Goal: Obtain resource: Obtain resource

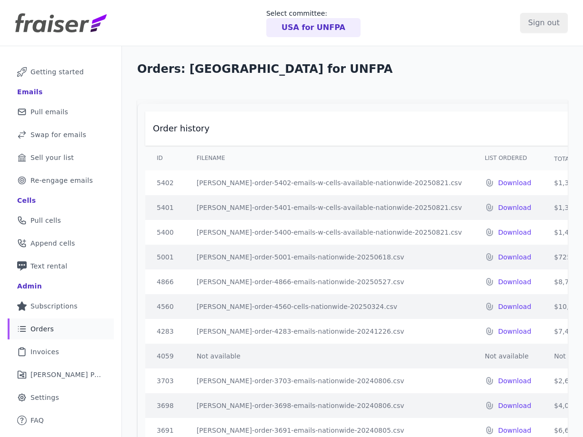
scroll to position [97, 0]
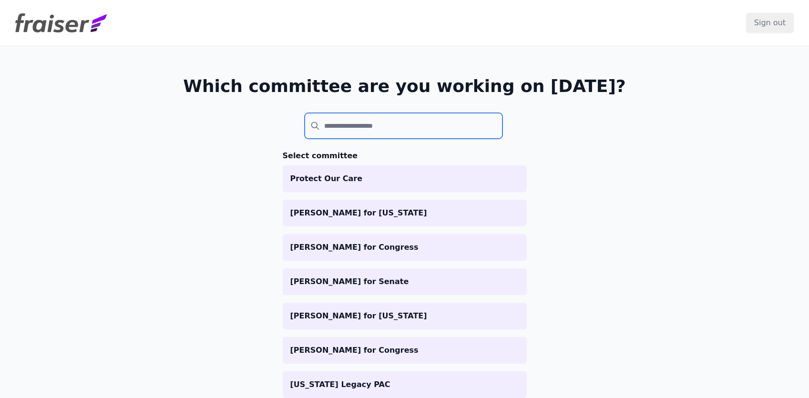
click at [407, 126] on input "search" at bounding box center [403, 126] width 198 height 26
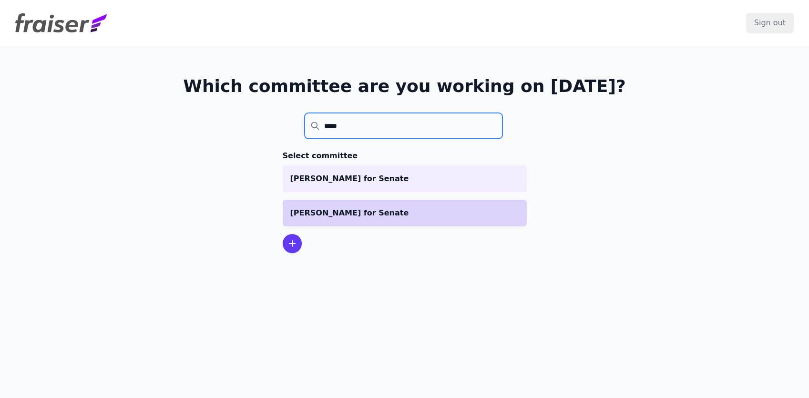
type input "*****"
click at [398, 218] on p "[PERSON_NAME] for Senate" at bounding box center [404, 212] width 229 height 11
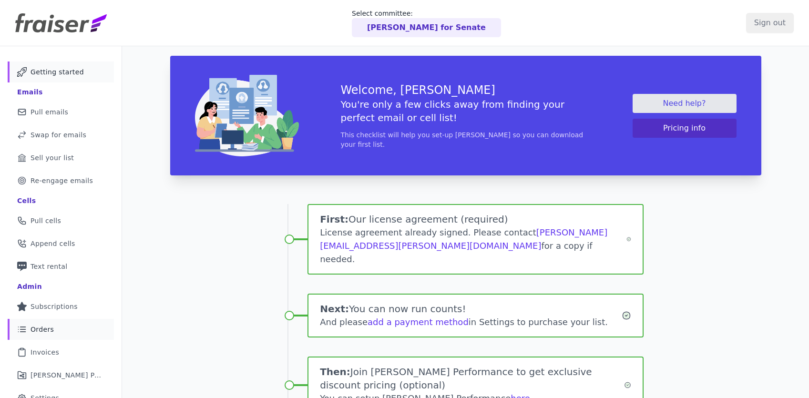
scroll to position [2, 0]
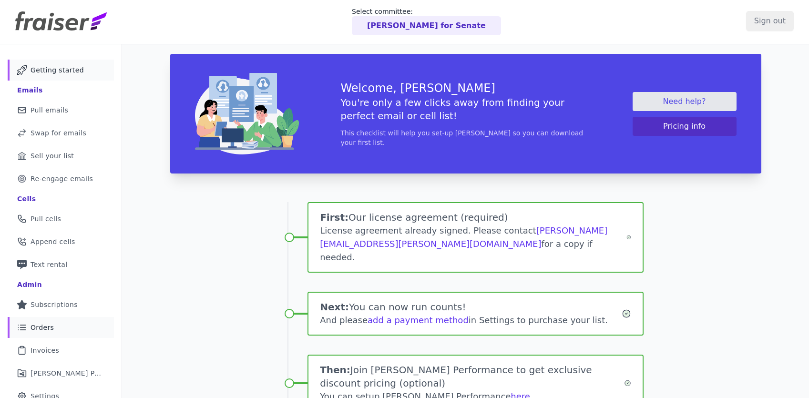
click at [52, 322] on link "List Icon Outline of bulleted list Orders" at bounding box center [61, 327] width 106 height 21
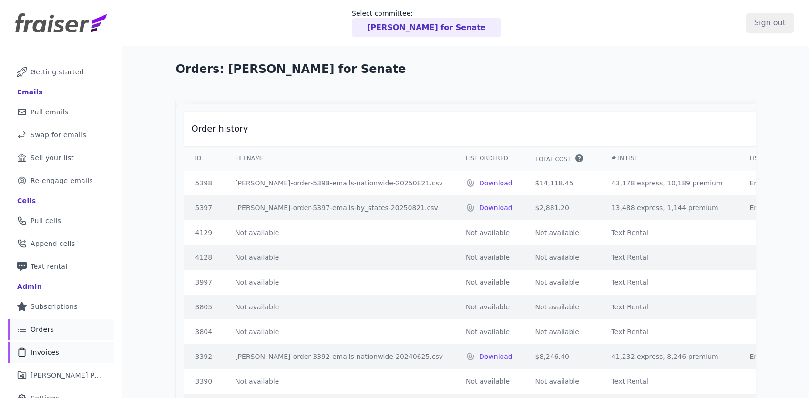
click at [54, 347] on span "Invoices" at bounding box center [44, 352] width 29 height 10
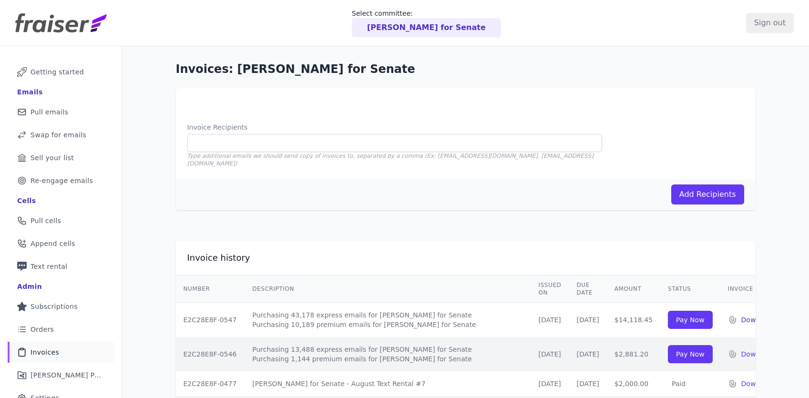
click at [741, 315] on p "Download" at bounding box center [757, 320] width 33 height 10
click at [741, 349] on p "Download" at bounding box center [757, 354] width 33 height 10
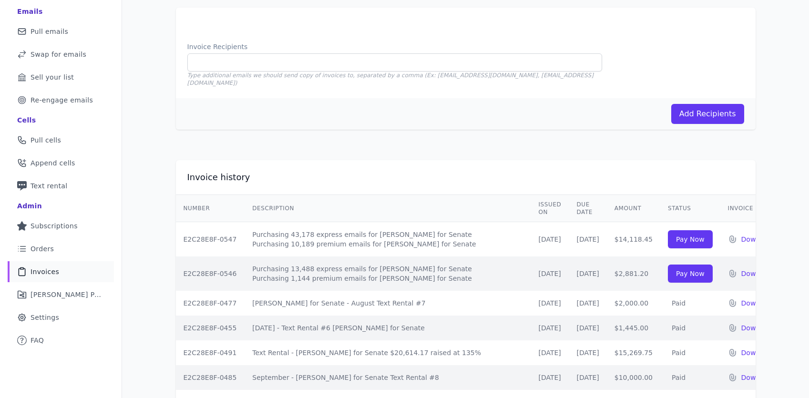
scroll to position [127, 0]
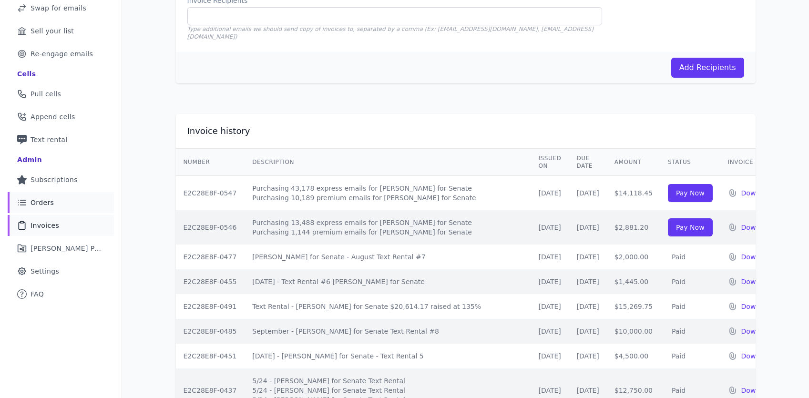
click at [79, 204] on link "List Icon Outline of bulleted list Orders" at bounding box center [61, 202] width 106 height 21
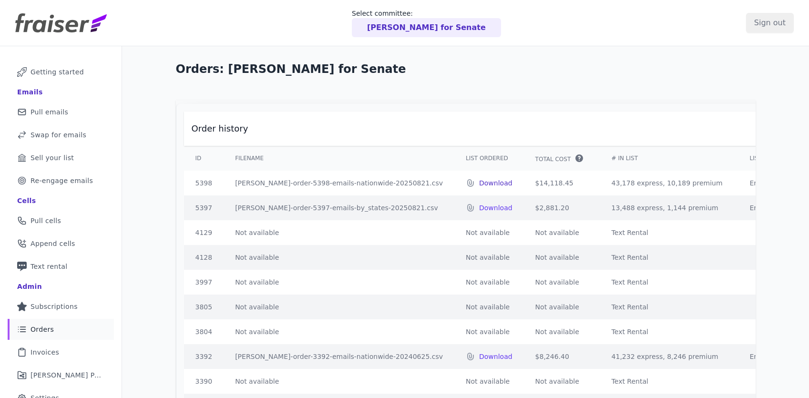
click at [479, 188] on p "Download" at bounding box center [495, 183] width 33 height 10
click at [405, 25] on p "Tammy Baldwin for Senate" at bounding box center [426, 27] width 119 height 11
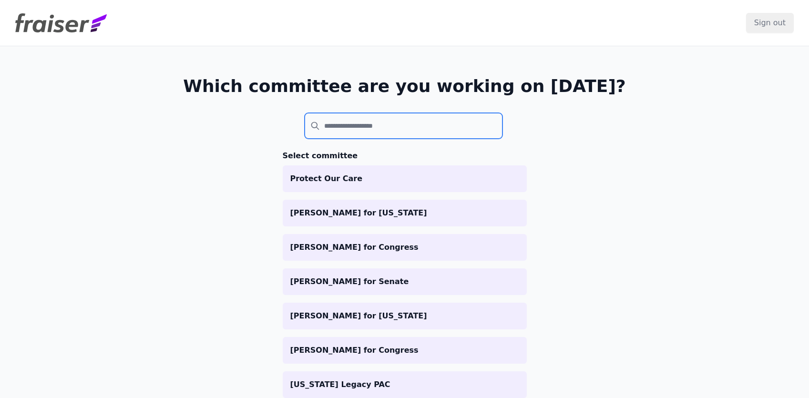
click at [351, 126] on input "search" at bounding box center [403, 126] width 198 height 26
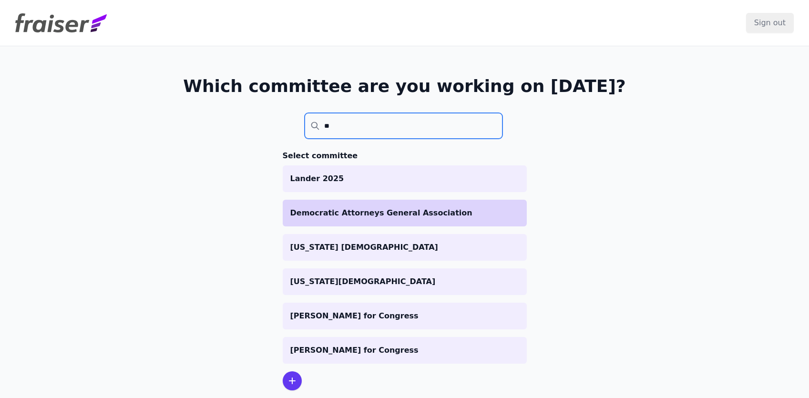
type input "**"
click at [358, 207] on p "Democratic Attorneys General Association" at bounding box center [404, 212] width 229 height 11
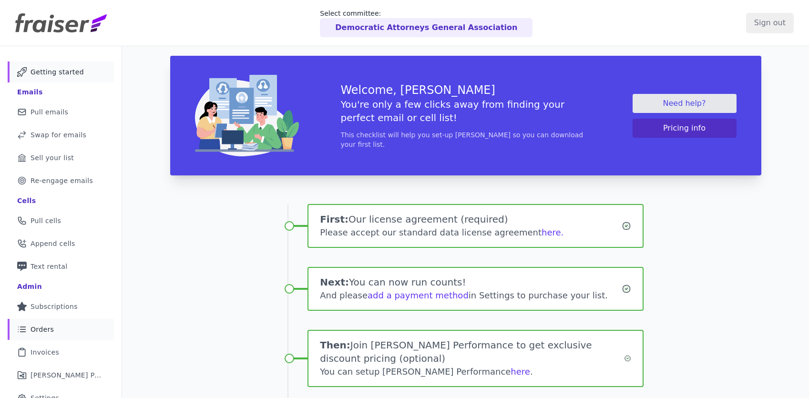
click at [68, 331] on link "List Icon Outline of bulleted list Orders" at bounding box center [61, 329] width 106 height 21
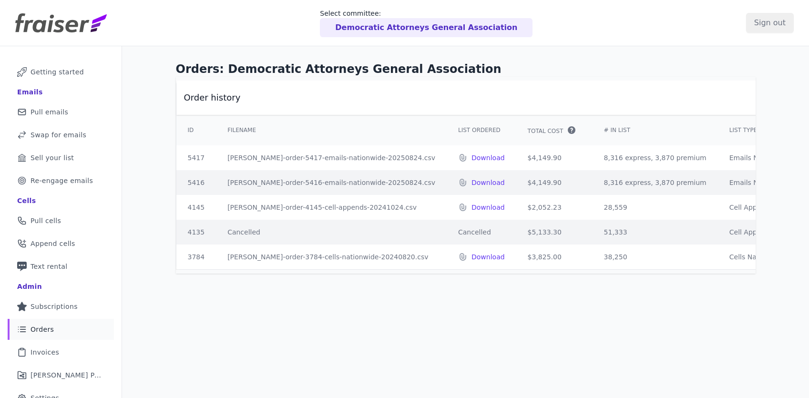
click at [412, 30] on p "Democratic Attorneys General Association" at bounding box center [426, 27] width 182 height 11
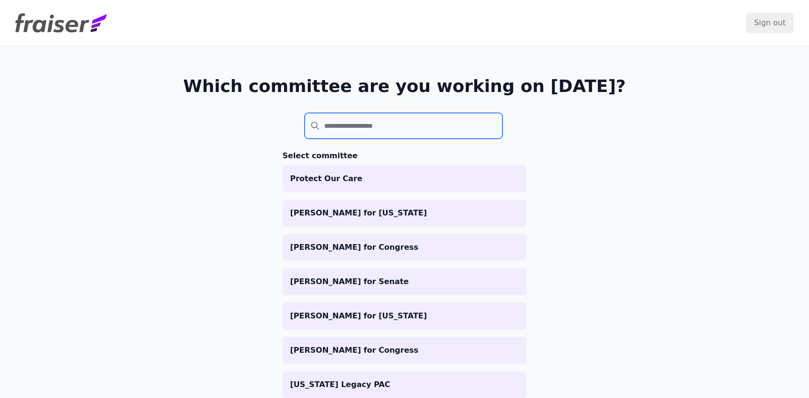
click at [354, 132] on input "search" at bounding box center [403, 126] width 198 height 26
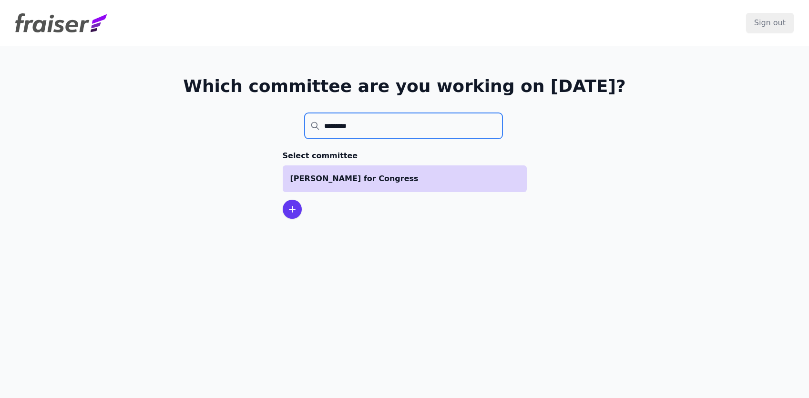
type input "*********"
click at [362, 176] on p "[PERSON_NAME] for Congress" at bounding box center [404, 178] width 229 height 11
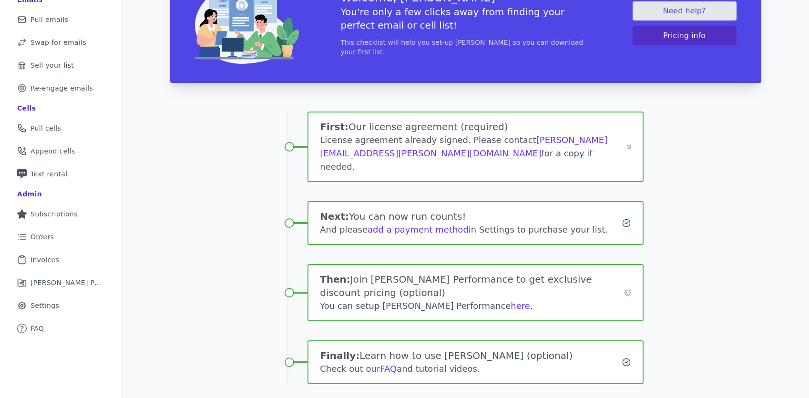
scroll to position [126, 0]
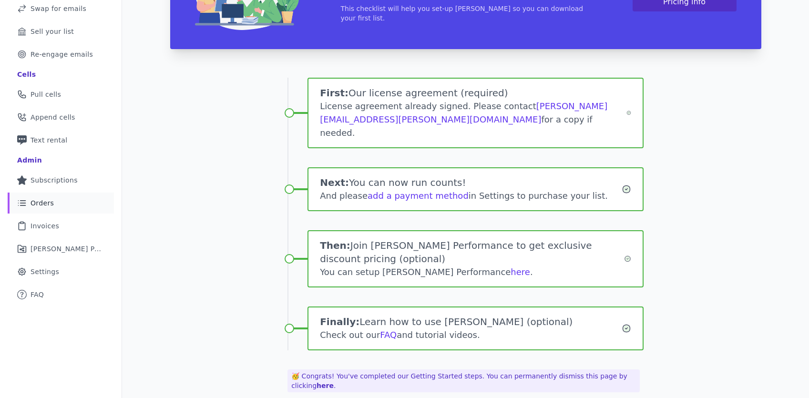
click at [53, 208] on link "List Icon Outline of bulleted list Orders" at bounding box center [61, 202] width 106 height 21
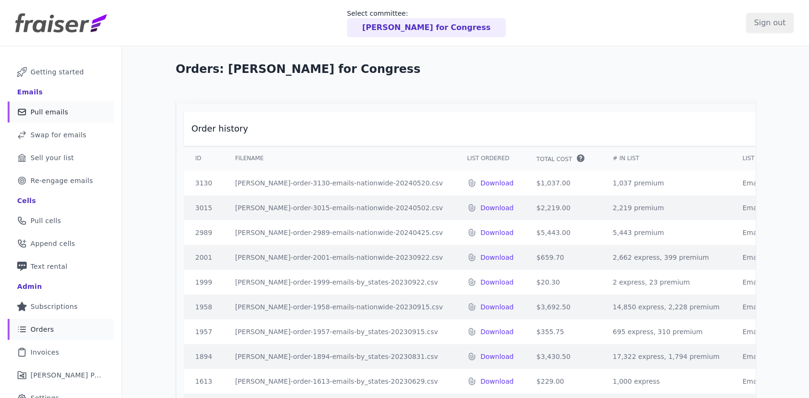
click at [51, 112] on span "Pull emails" at bounding box center [49, 112] width 38 height 10
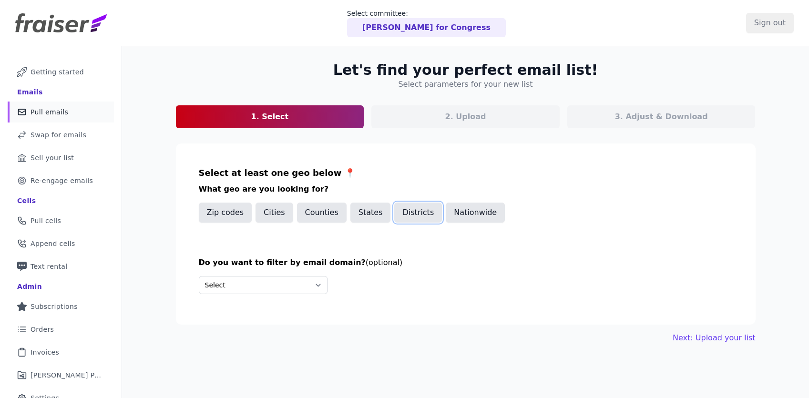
click at [406, 213] on button "Districts" at bounding box center [418, 212] width 48 height 20
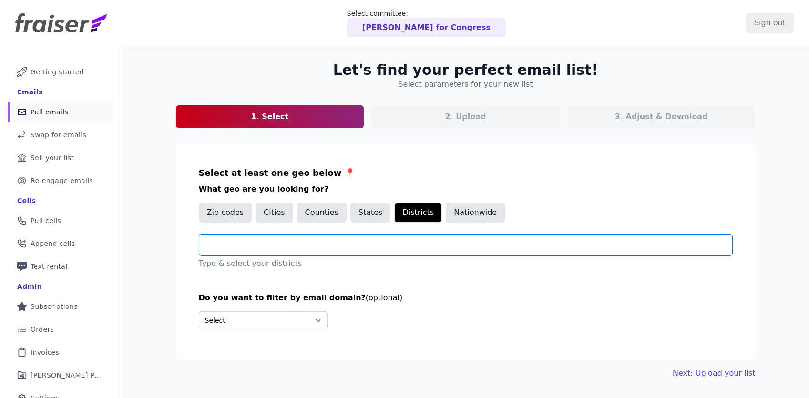
click at [277, 248] on input "text" at bounding box center [469, 244] width 525 height 11
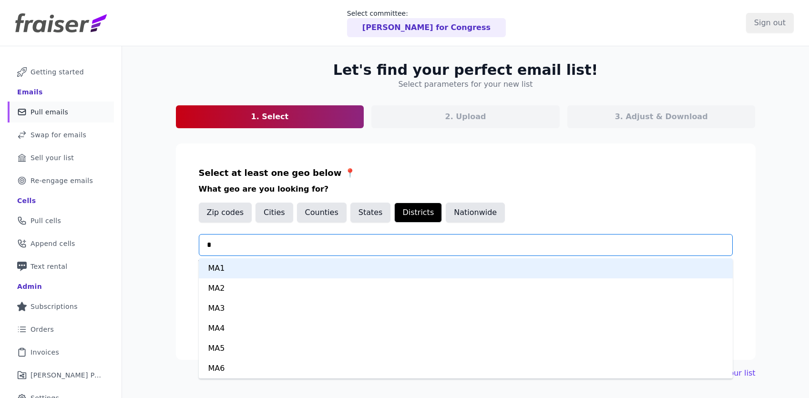
type input "**"
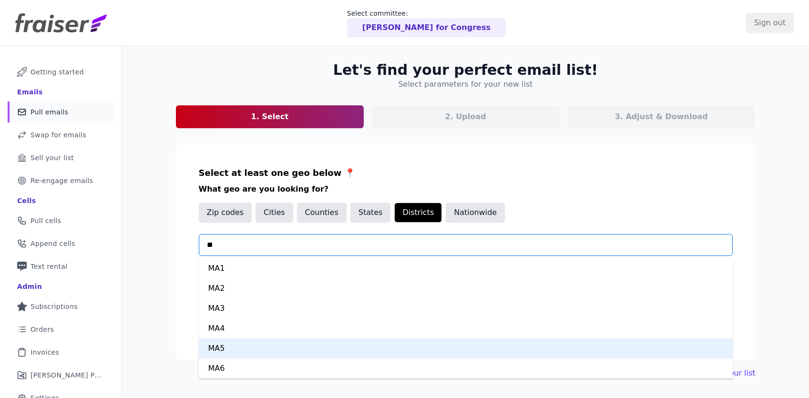
click at [371, 343] on div "MA5" at bounding box center [466, 348] width 534 height 20
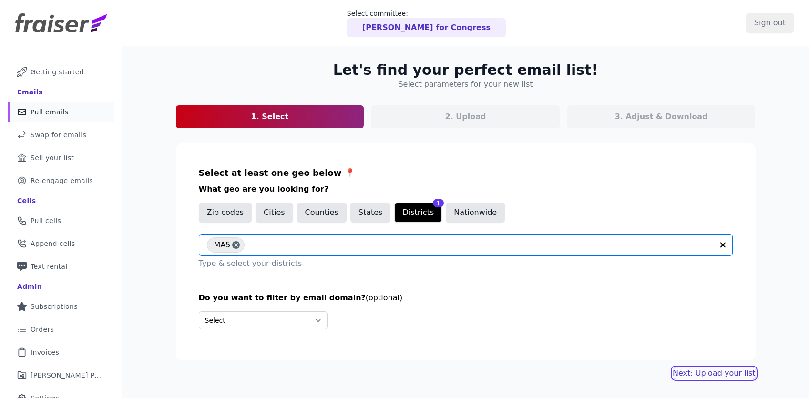
click at [711, 370] on link "Next: Upload your list" at bounding box center [713, 372] width 82 height 11
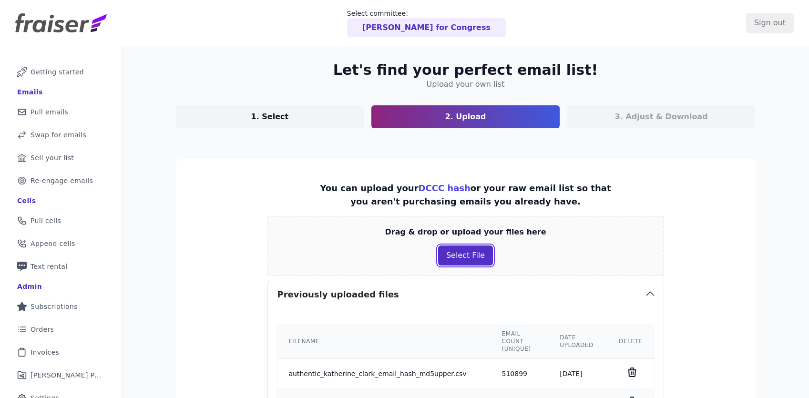
click at [475, 257] on button "Select File" at bounding box center [465, 255] width 55 height 20
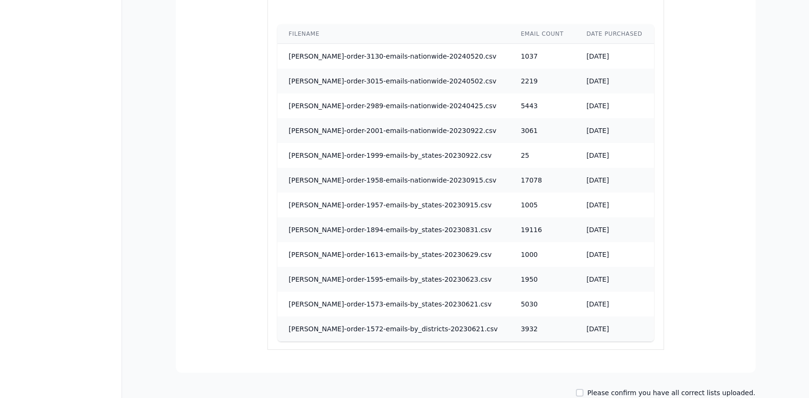
scroll to position [840, 0]
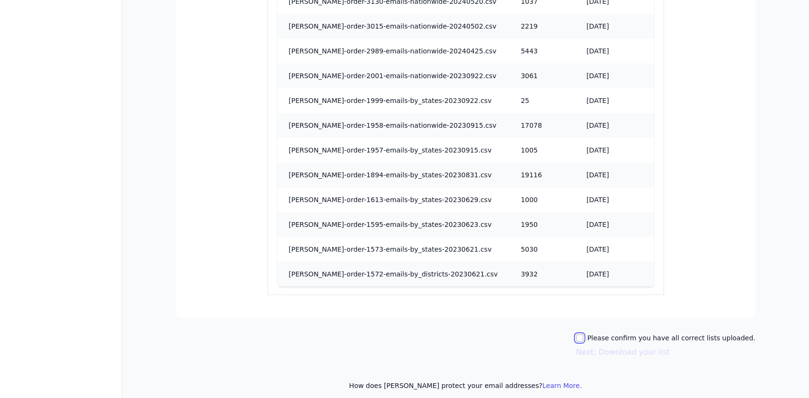
click at [583, 334] on input "Please confirm you have all correct lists uploaded." at bounding box center [580, 338] width 8 height 8
checkbox input "true"
click at [607, 346] on button "Next: Download your list" at bounding box center [623, 351] width 94 height 11
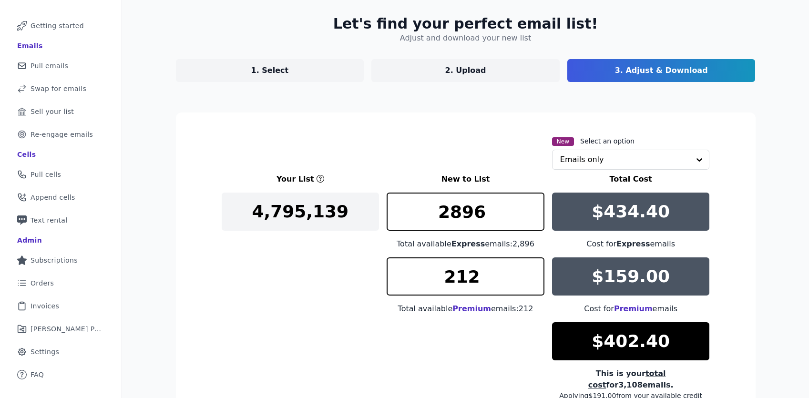
scroll to position [149, 0]
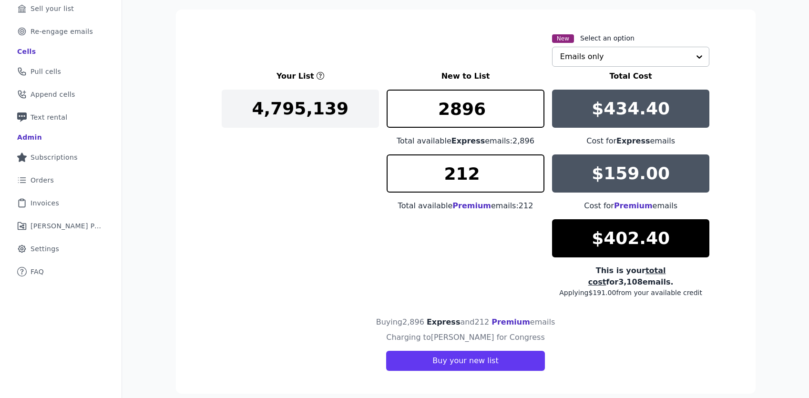
click at [643, 50] on input "text" at bounding box center [625, 56] width 130 height 19
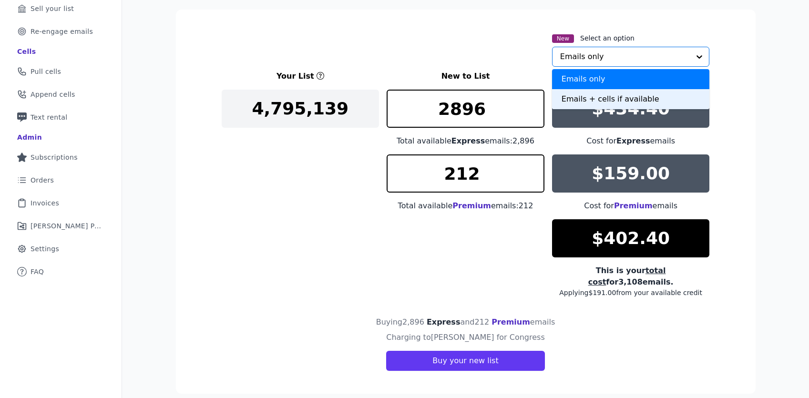
click at [637, 97] on div "Emails + cells if available" at bounding box center [631, 99] width 158 height 20
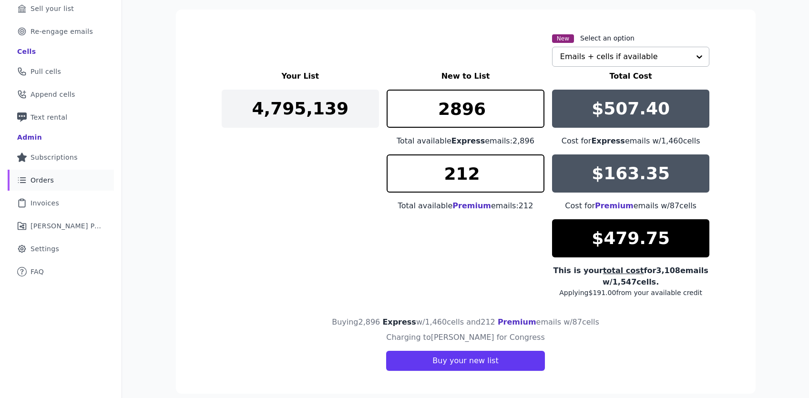
click at [53, 178] on link "List Icon Outline of bulleted list Orders" at bounding box center [61, 180] width 106 height 21
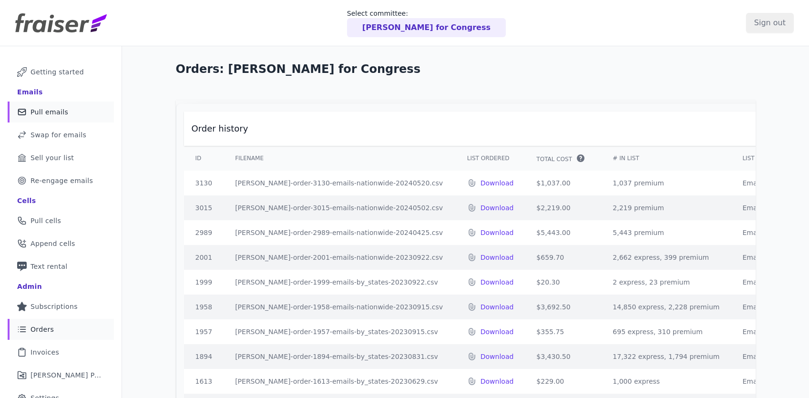
click at [57, 110] on span "Pull emails" at bounding box center [49, 112] width 38 height 10
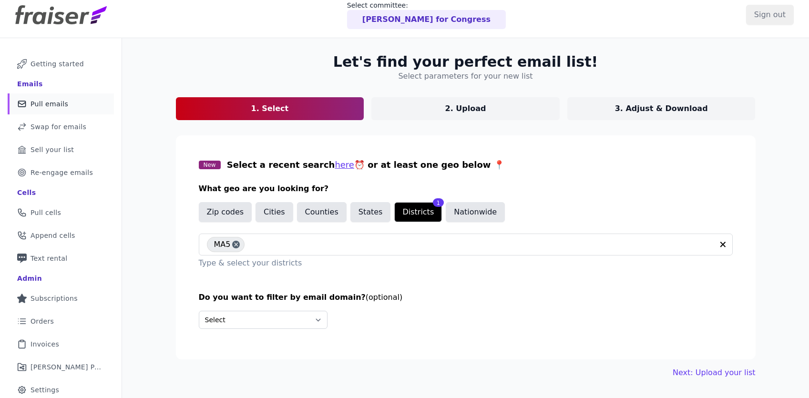
scroll to position [9, 0]
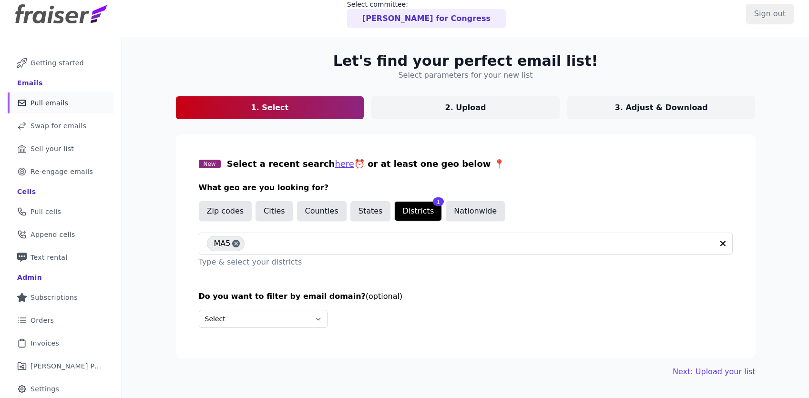
click at [663, 106] on p "3. Adjust & Download" at bounding box center [661, 107] width 93 height 11
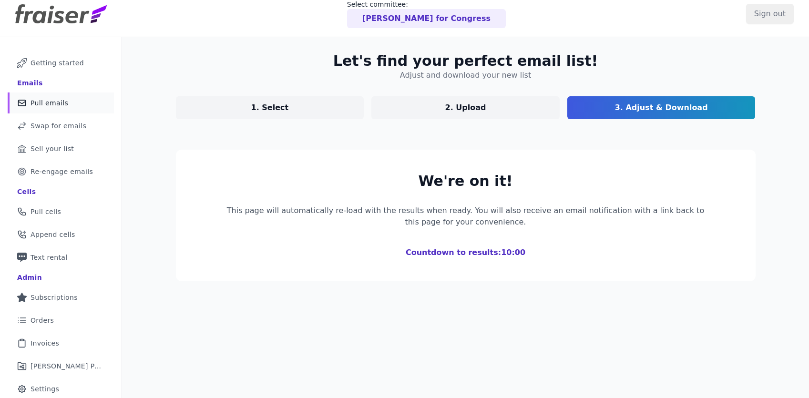
click at [662, 111] on p "3. Adjust & Download" at bounding box center [661, 107] width 93 height 11
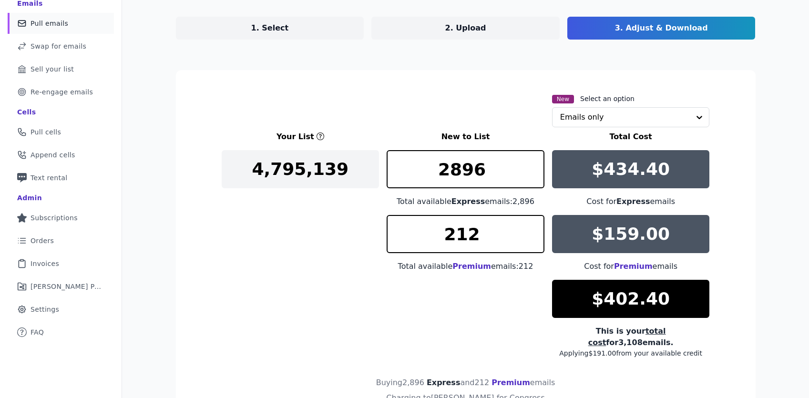
scroll to position [136, 0]
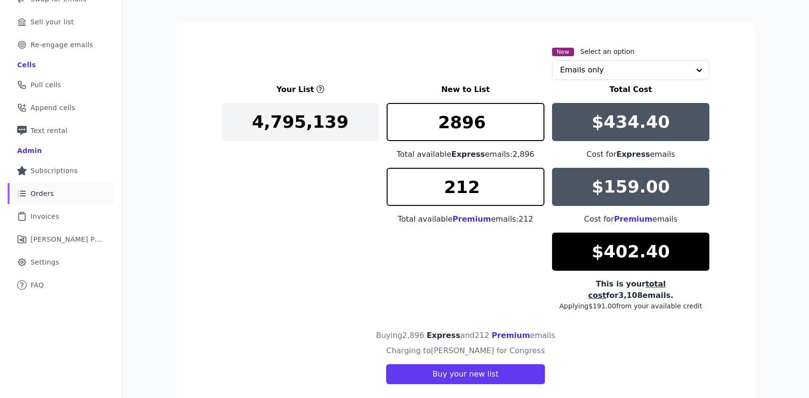
click at [43, 196] on span "Orders" at bounding box center [41, 194] width 23 height 10
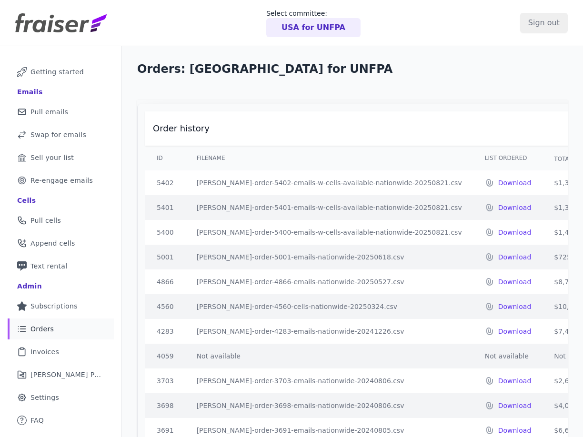
scroll to position [97, 0]
